Goal: Information Seeking & Learning: Learn about a topic

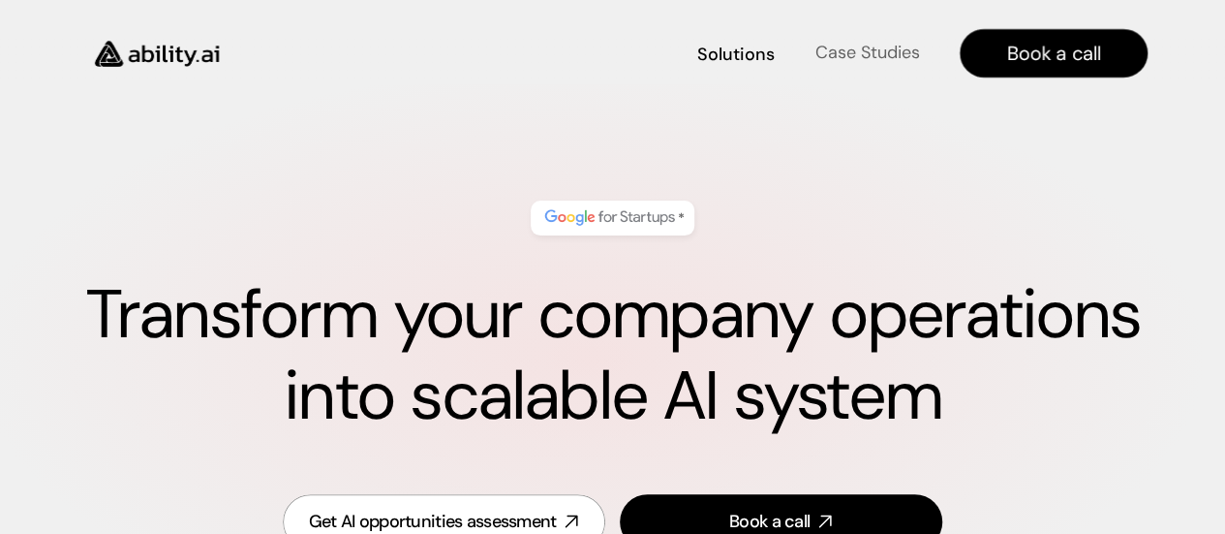
click at [885, 61] on h4 "Case Studies" at bounding box center [867, 53] width 105 height 24
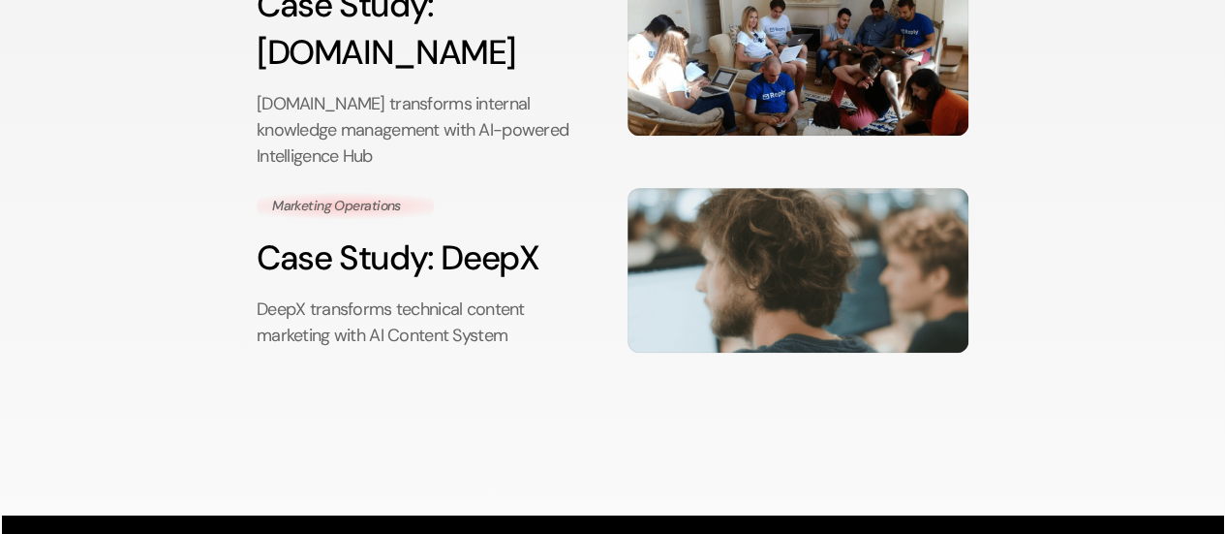
scroll to position [240, 0]
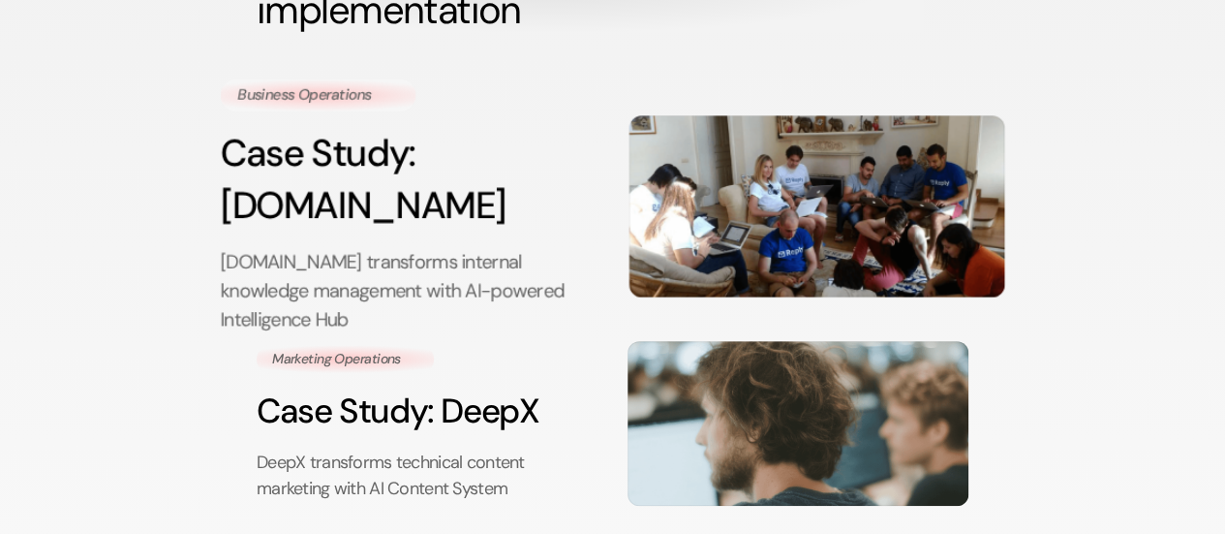
click at [459, 247] on p "[DOMAIN_NAME] transforms internal knowledge management with AI-powered Intellig…" at bounding box center [409, 290] width 376 height 86
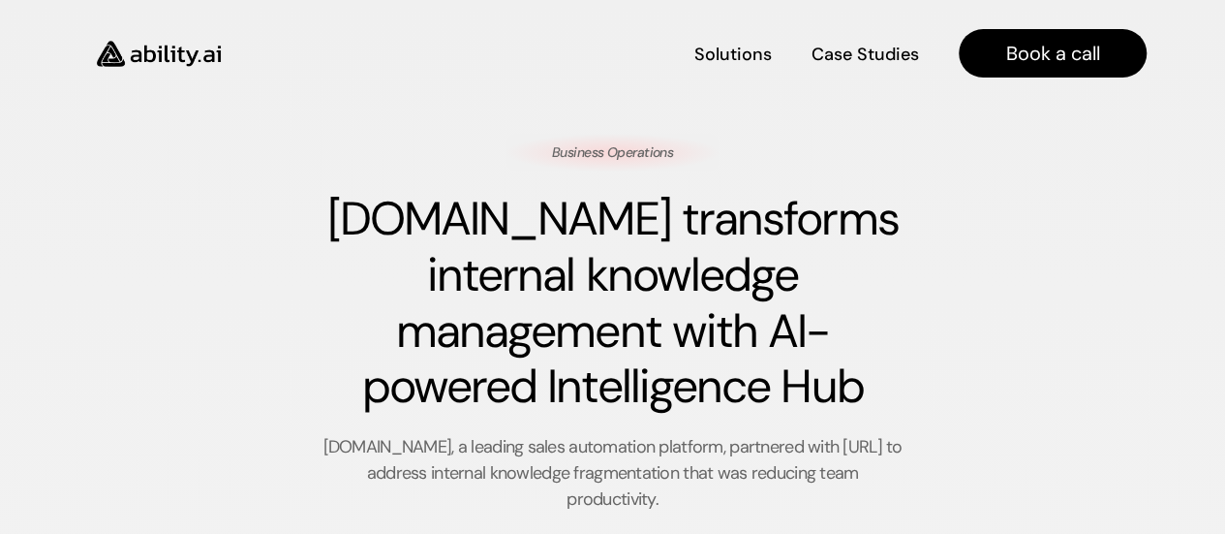
click at [172, 53] on img at bounding box center [158, 53] width 159 height 61
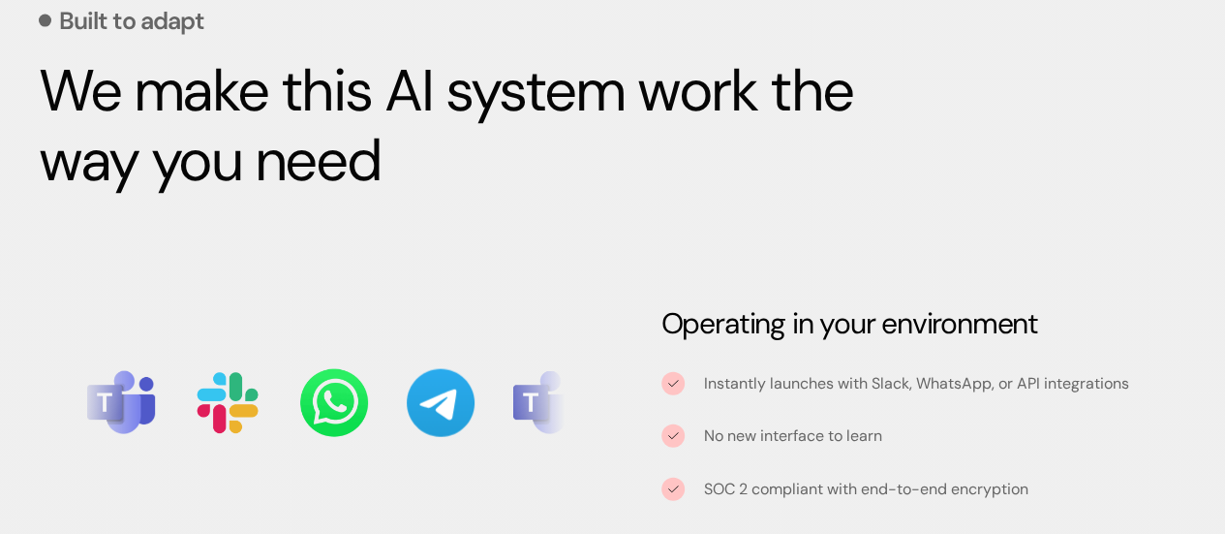
scroll to position [1980, 0]
